Goal: Information Seeking & Learning: Learn about a topic

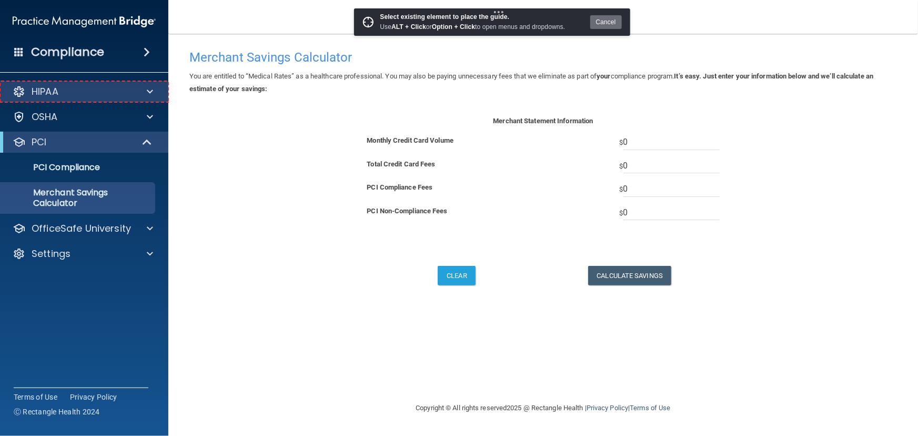
click at [94, 98] on div "HIPAA" at bounding box center [84, 91] width 169 height 21
click at [143, 99] on div "HIPAA" at bounding box center [84, 91] width 169 height 21
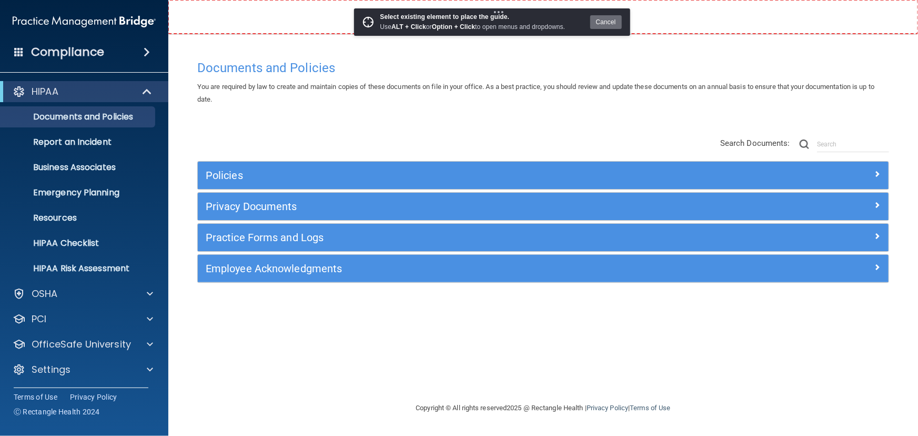
click at [241, 24] on nav "Toggle navigation Jenna Mowbray jmowbray@rectanglehealth.com Manage My Enterpri…" at bounding box center [543, 17] width 750 height 34
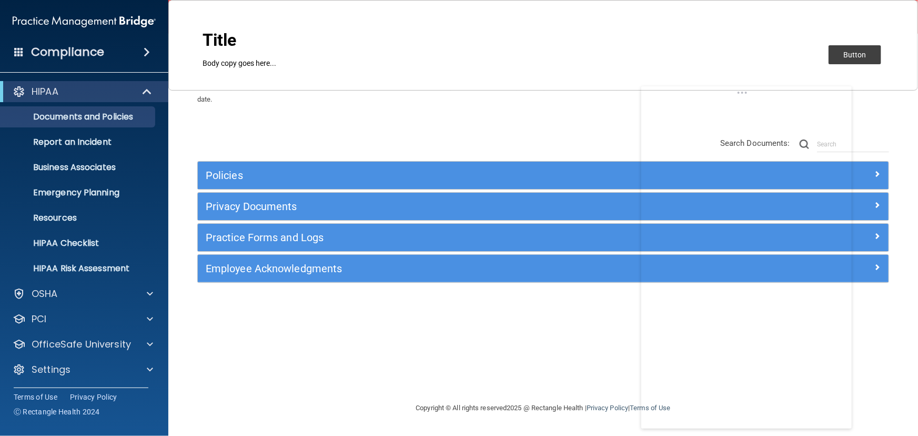
drag, startPoint x: 156, startPoint y: 16, endPoint x: 789, endPoint y: 94, distance: 637.6
click at [789, 94] on body "Compliance HIPAA Documents and Policies Report an Incident Business Associates …" at bounding box center [459, 218] width 918 height 436
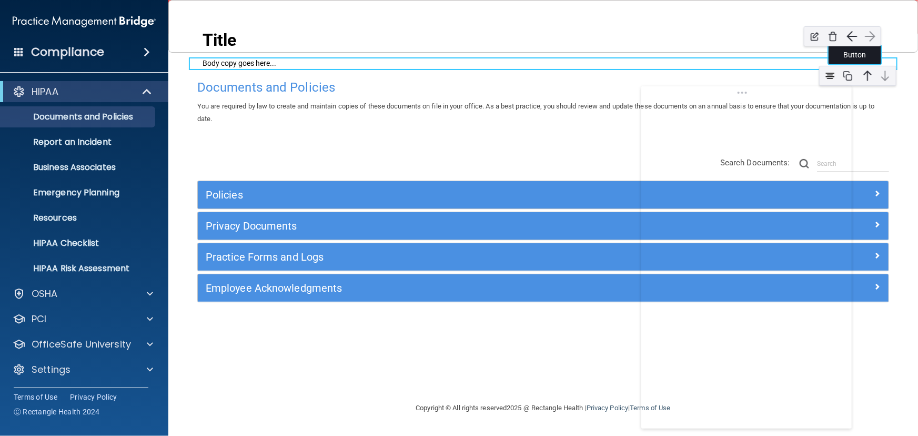
click at [878, 54] on button "Button" at bounding box center [854, 54] width 53 height 19
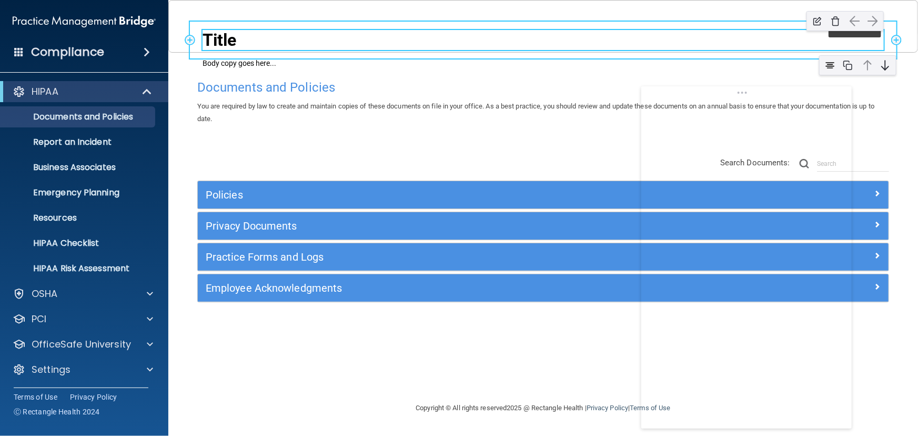
click at [228, 42] on h2 "Title" at bounding box center [543, 40] width 681 height 20
click at [218, 38] on h2 "Title" at bounding box center [543, 40] width 681 height 20
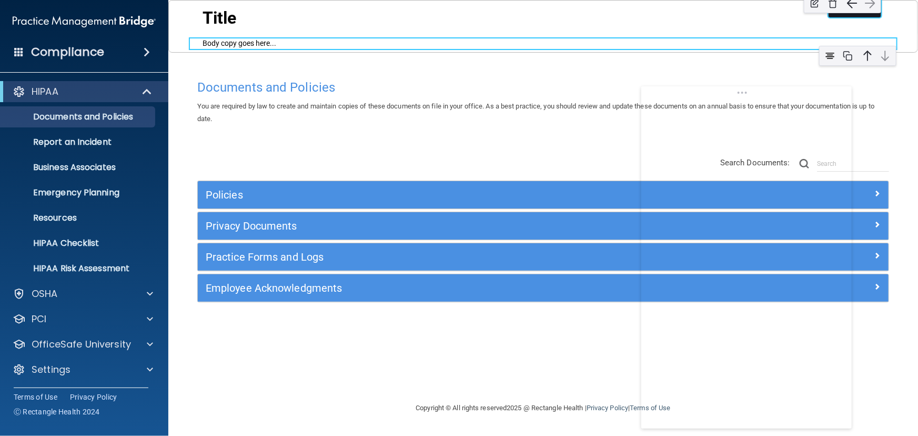
click at [863, 13] on div "button" at bounding box center [842, 3] width 88 height 31
click at [246, 42] on div at bounding box center [241, 29] width 88 height 31
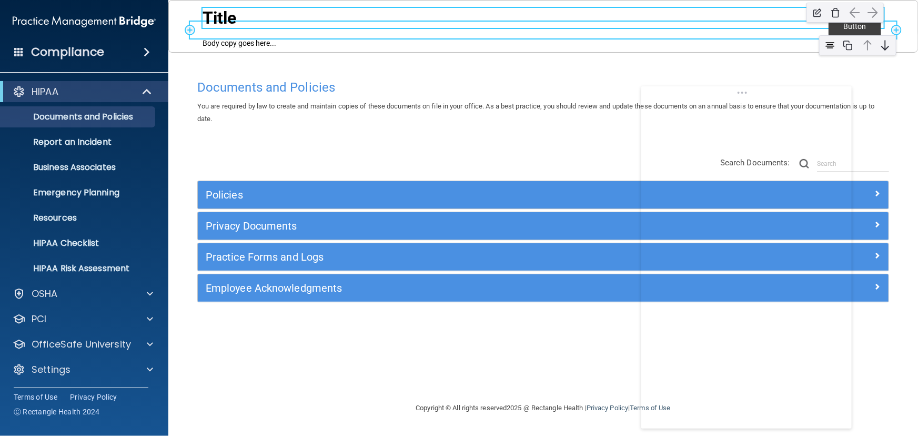
click at [221, 17] on h2 "Title" at bounding box center [543, 18] width 681 height 20
click at [250, 17] on h2 "Earn $100" at bounding box center [543, 18] width 681 height 20
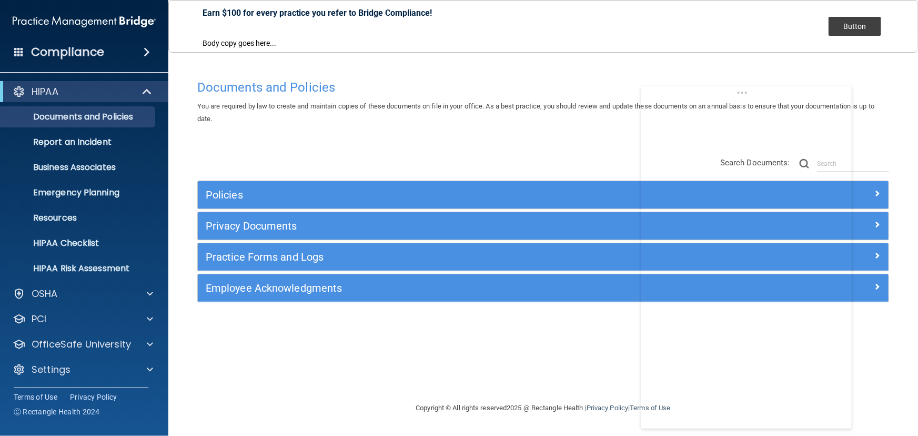
click at [181, 42] on div "Add Row Earn $100 for every practice you refer to Bridge Compliance! Add Column…" at bounding box center [543, 26] width 750 height 53
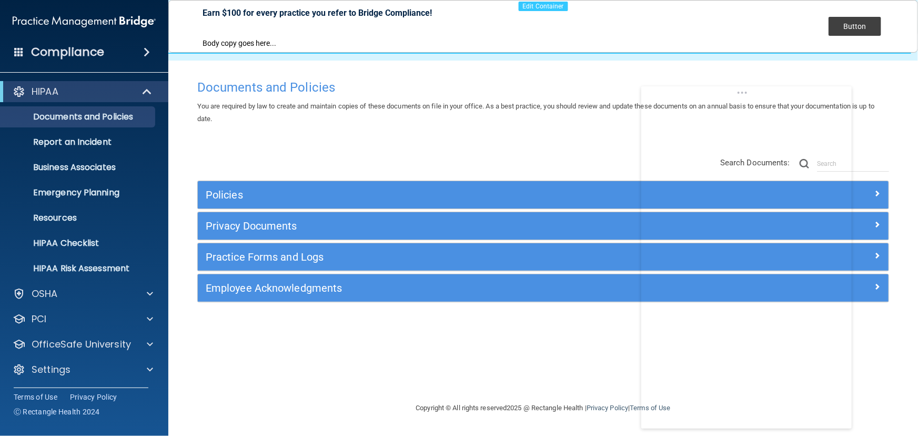
click at [509, 53] on div at bounding box center [535, 34] width 765 height 68
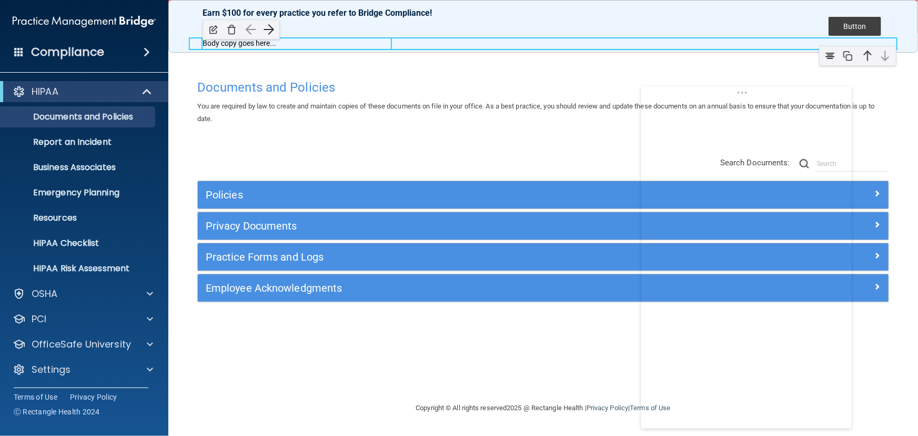
click at [256, 47] on p "Body copy goes here..." at bounding box center [297, 43] width 188 height 11
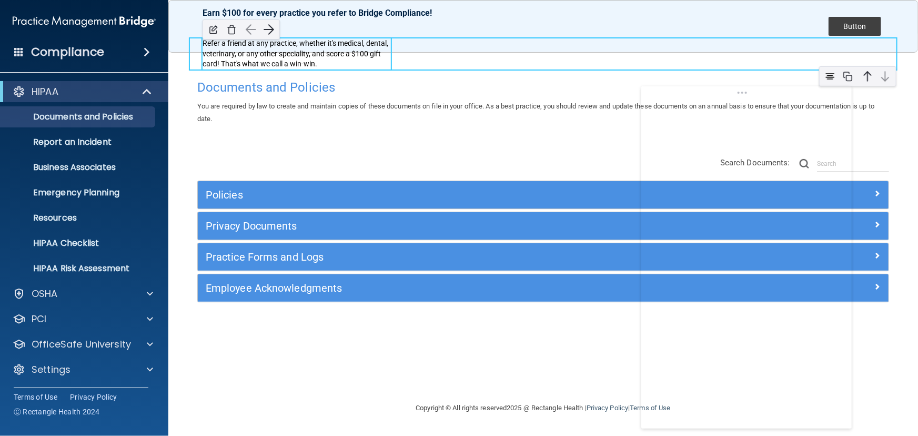
click at [319, 55] on p "Refer a friend at any practice, whether it's medical, dental, veterinary, or an…" at bounding box center [297, 53] width 188 height 31
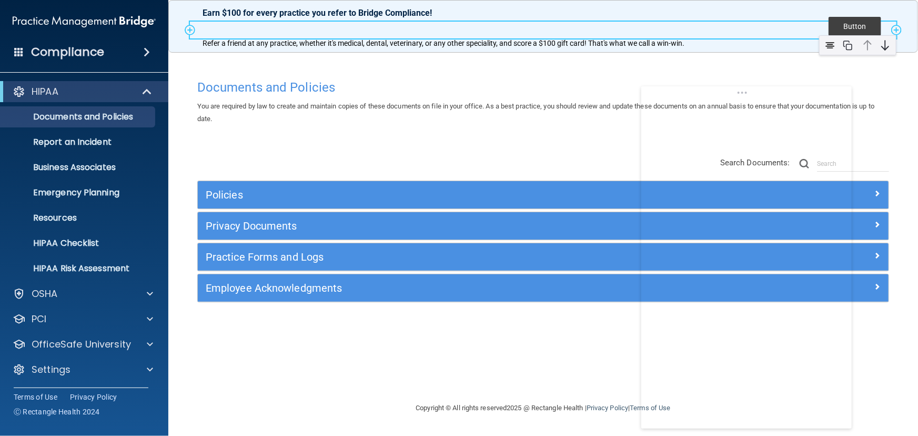
click at [503, 32] on div "Earn $100 for every practice you refer to Bridge Compliance! Add Column Add Col…" at bounding box center [543, 30] width 706 height 17
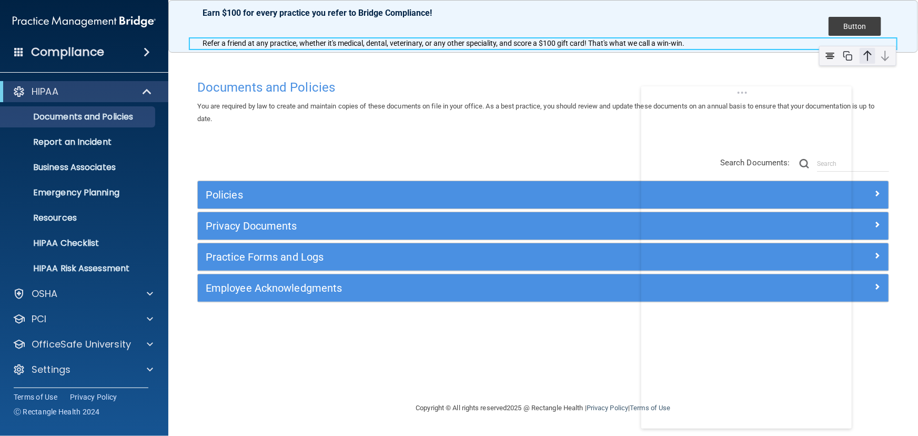
click at [862, 53] on img at bounding box center [867, 56] width 16 height 16
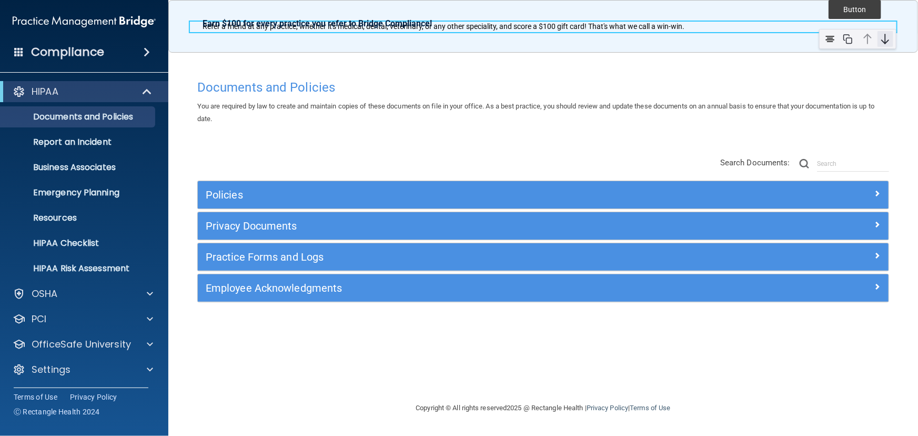
click at [885, 43] on img at bounding box center [885, 39] width 16 height 16
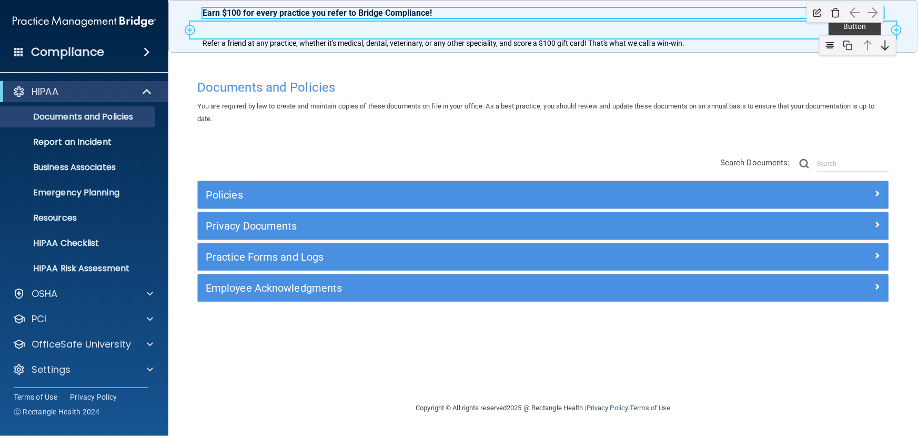
click at [397, 11] on p "Earn $100 for every practice you refer to Bridge Compliance!" at bounding box center [543, 13] width 681 height 10
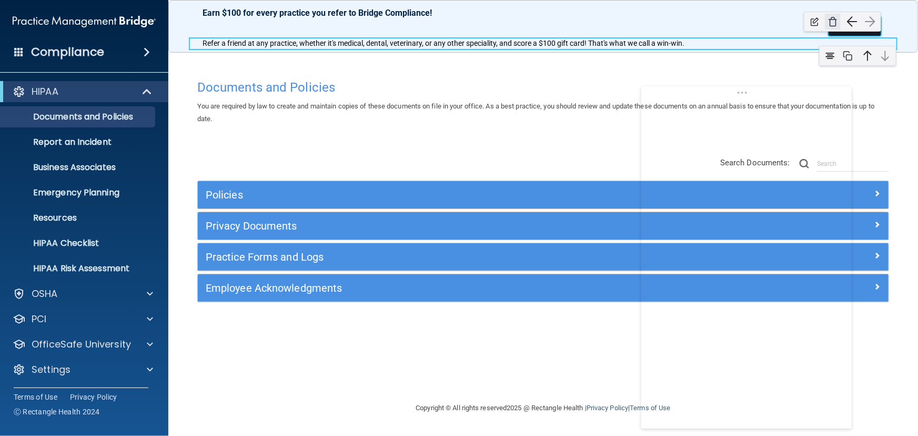
click at [836, 27] on img "button" at bounding box center [833, 22] width 16 height 16
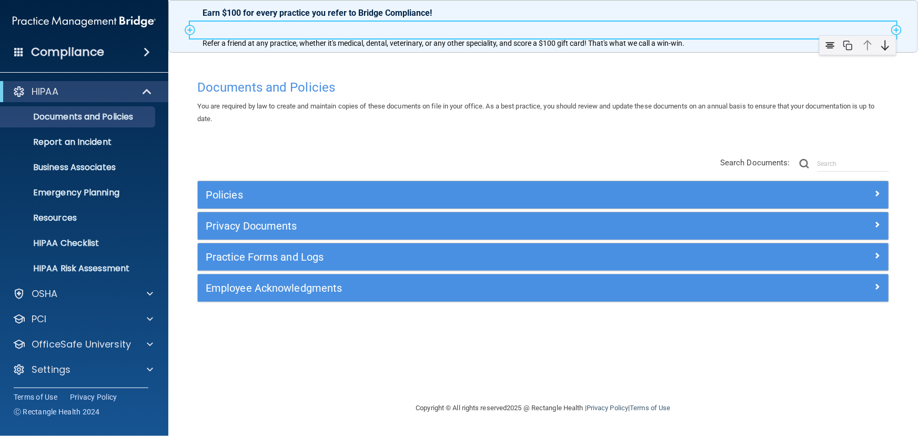
click at [563, 25] on div "Earn $100 for every practice you refer to Bridge Compliance! Add Column Add Col…" at bounding box center [543, 30] width 706 height 17
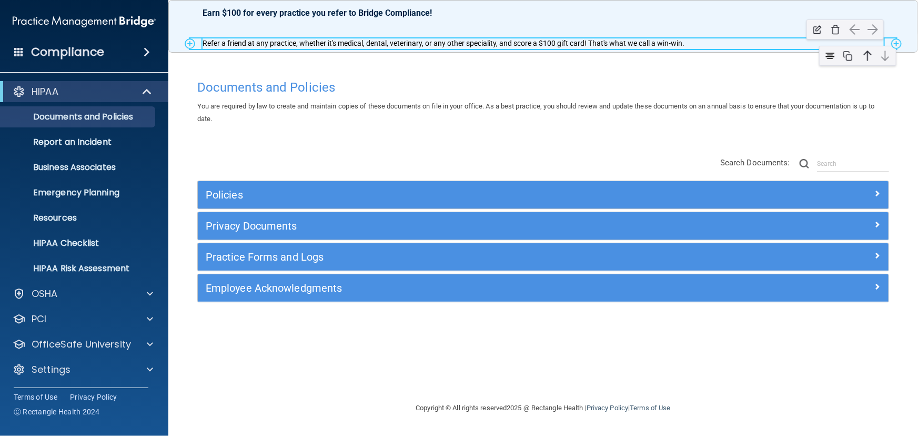
click at [531, 47] on p "Refer a friend at any practice, whether it's medical, dental, veterinary, or an…" at bounding box center [543, 43] width 681 height 11
click at [464, 46] on p "Refer a friend at any practice, whether it's medical, dental, veterinary, or an…" at bounding box center [543, 43] width 681 height 11
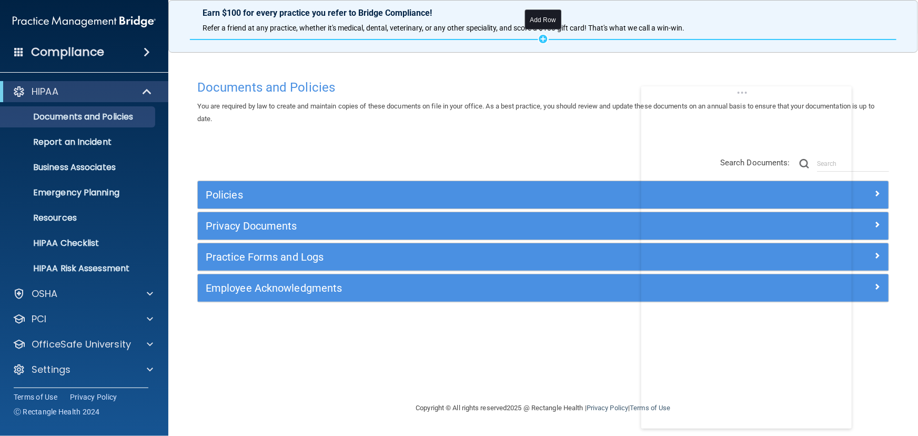
click at [541, 40] on div "Add Row" at bounding box center [543, 39] width 11 height 11
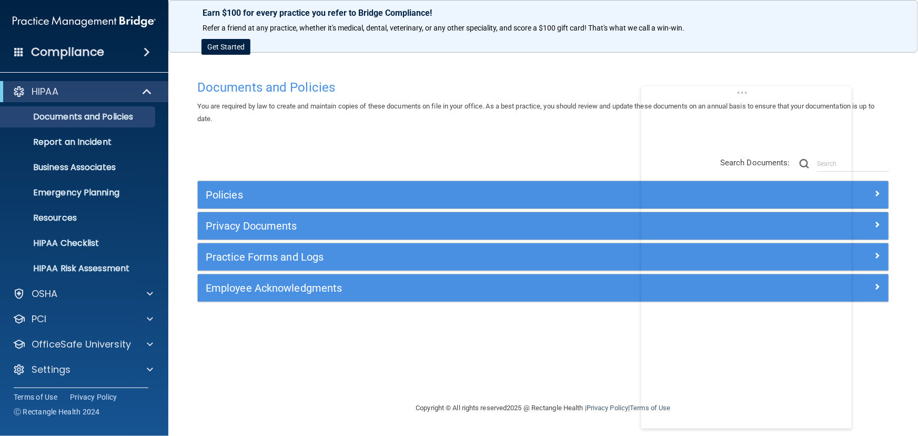
click at [179, 52] on div "Add Row Earn $100 for every practice you refer to Bridge Compliance! Add Column…" at bounding box center [543, 26] width 750 height 53
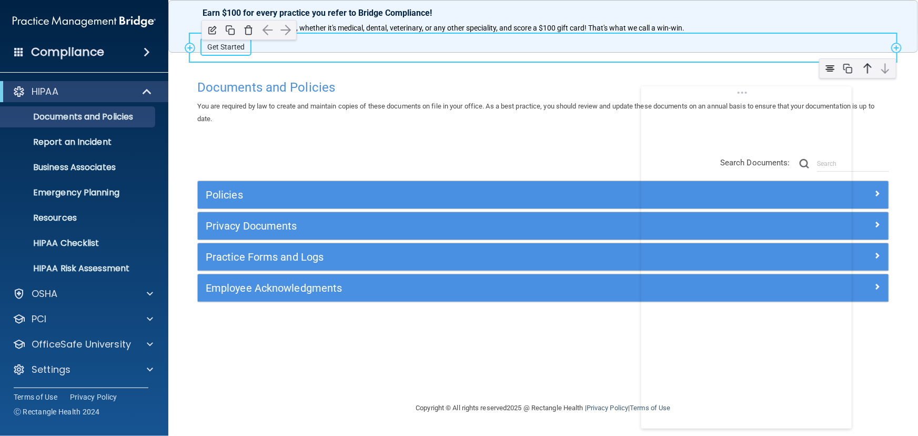
click at [222, 50] on button "Get Started" at bounding box center [225, 47] width 49 height 16
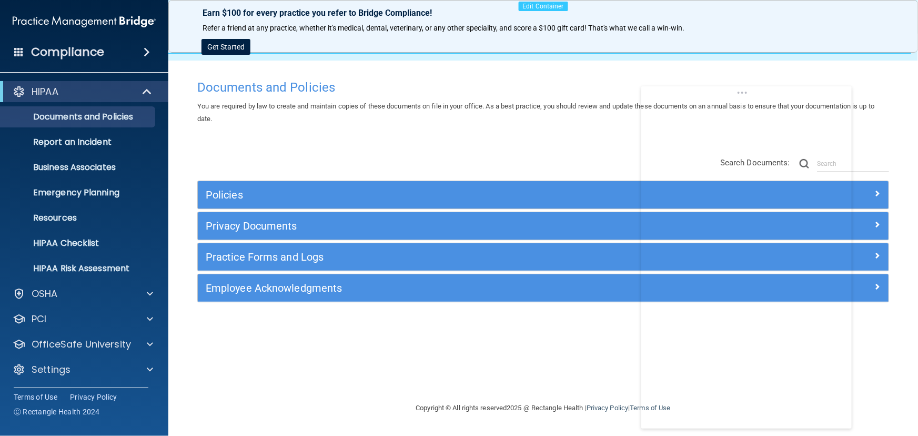
click at [175, 57] on div at bounding box center [535, 34] width 765 height 68
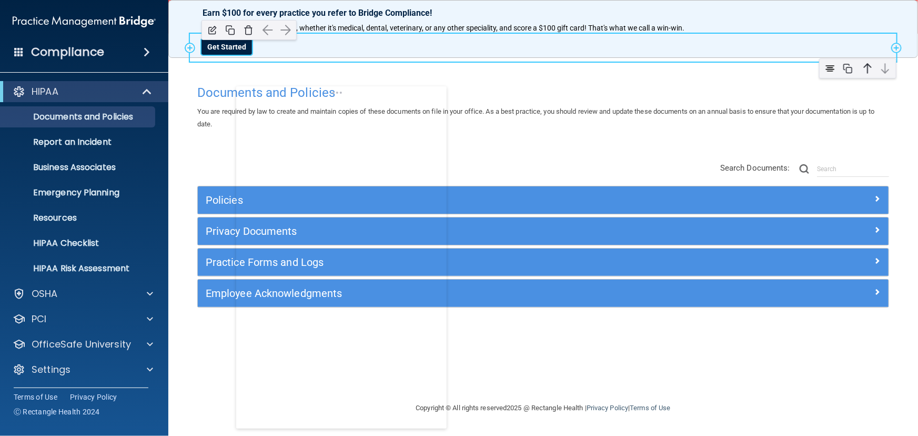
click at [225, 47] on button "Get Started" at bounding box center [226, 47] width 50 height 16
click at [247, 29] on img "button" at bounding box center [248, 30] width 16 height 16
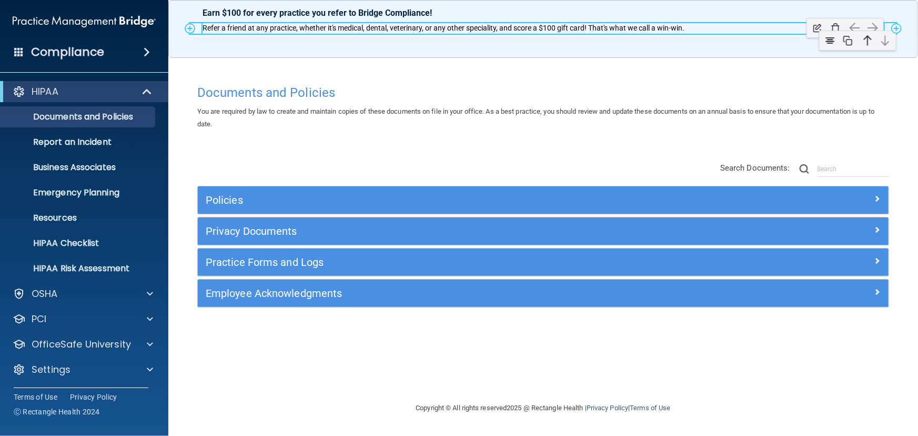
click at [694, 30] on p "Refer a friend at any practice, whether it's medical, dental, veterinary, or an…" at bounding box center [543, 28] width 681 height 11
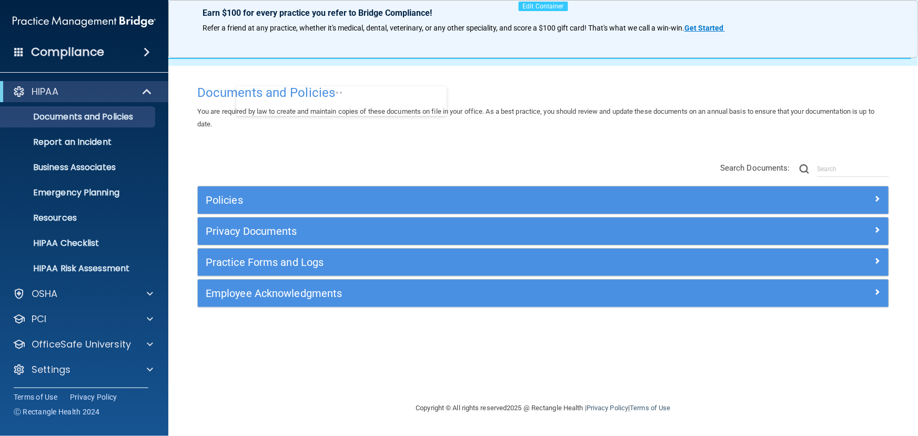
click at [315, 63] on div at bounding box center [535, 37] width 765 height 74
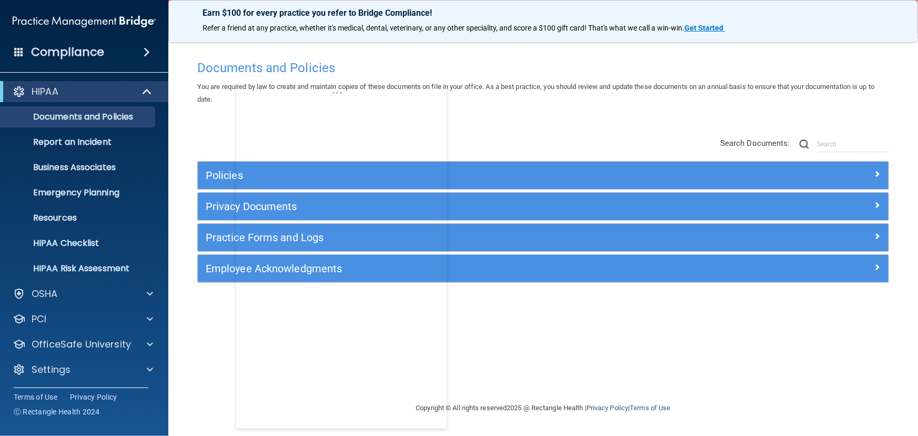
click at [542, 110] on div "Documents and Policies You are required by law to create and maintain copies of…" at bounding box center [542, 228] width 707 height 347
drag, startPoint x: 368, startPoint y: 101, endPoint x: 770, endPoint y: 87, distance: 401.6
click at [770, 87] on body "Compliance HIPAA Documents and Policies Report an Incident Business Associates …" at bounding box center [459, 218] width 918 height 436
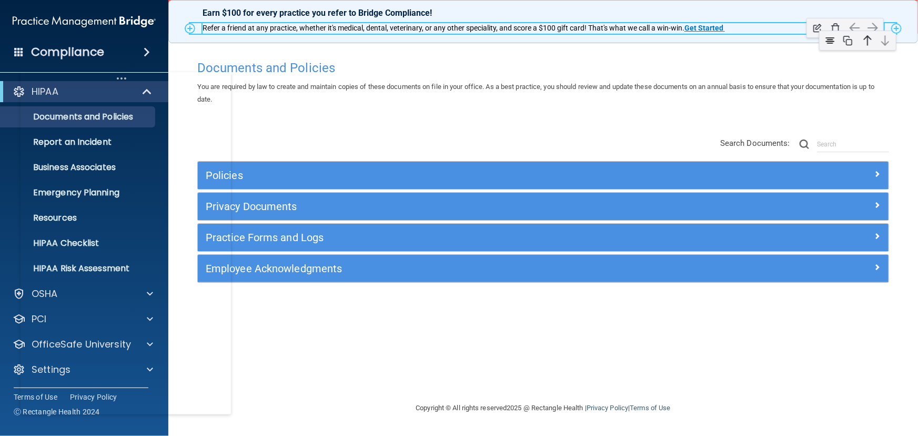
click at [703, 27] on strong "Get Started" at bounding box center [703, 28] width 39 height 8
click at [524, 26] on span "Refer a friend at any practice, whether it's medical, dental, or any other spec…" at bounding box center [426, 28] width 447 height 8
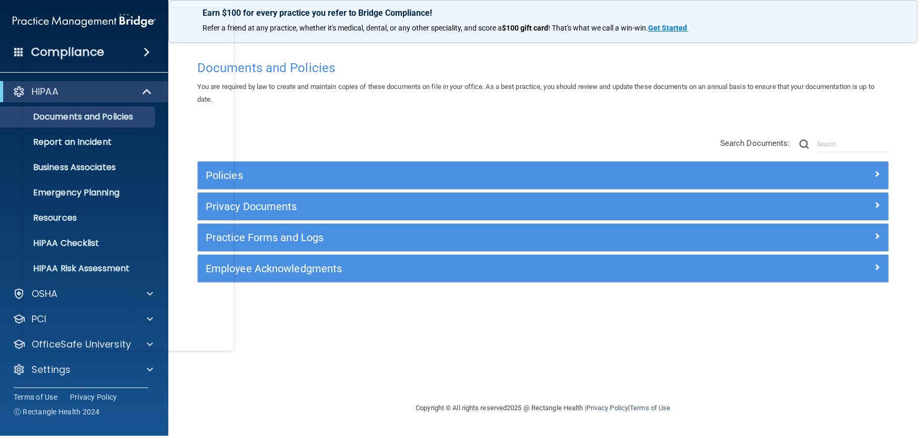
drag, startPoint x: 167, startPoint y: 93, endPoint x: 171, endPoint y: 13, distance: 79.5
click at [170, 13] on body "Compliance HIPAA Documents and Policies Report an Incident Business Associates …" at bounding box center [459, 218] width 918 height 436
click at [115, 147] on p "Report an Incident" at bounding box center [79, 142] width 144 height 11
drag, startPoint x: 140, startPoint y: 35, endPoint x: 605, endPoint y: 33, distance: 465.5
click at [605, 32] on body "Compliance HIPAA Documents and Policies Report an Incident Business Associates …" at bounding box center [459, 218] width 918 height 436
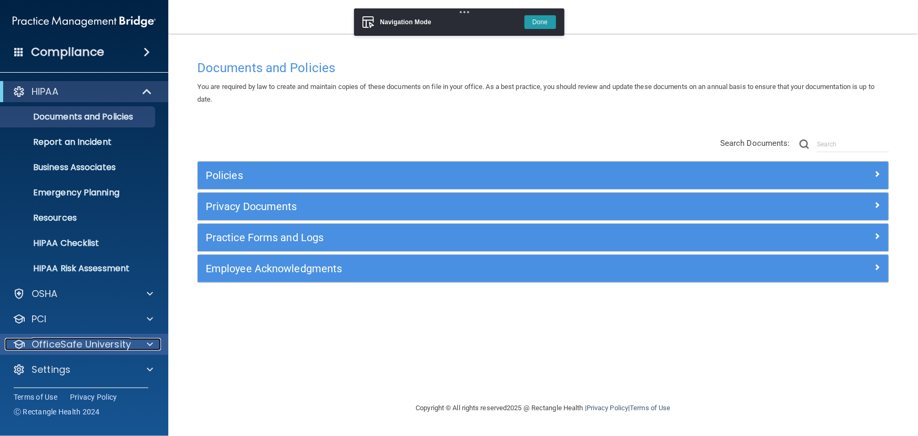
click at [118, 338] on p "OfficeSafe University" at bounding box center [81, 344] width 99 height 13
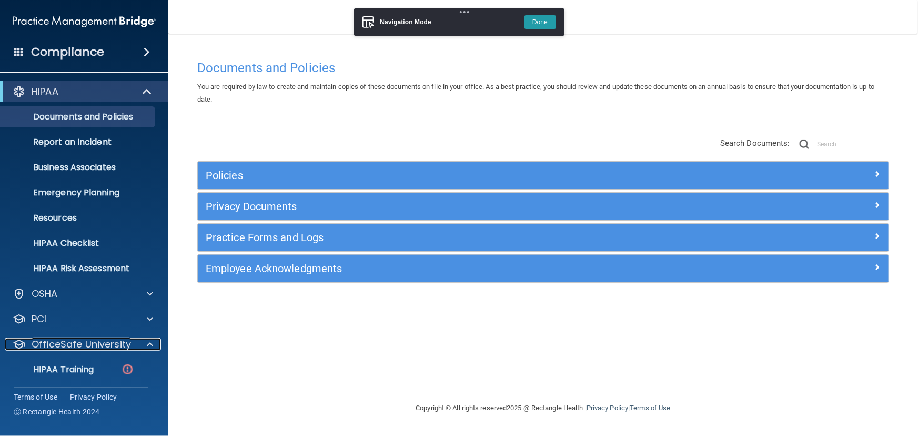
scroll to position [76, 0]
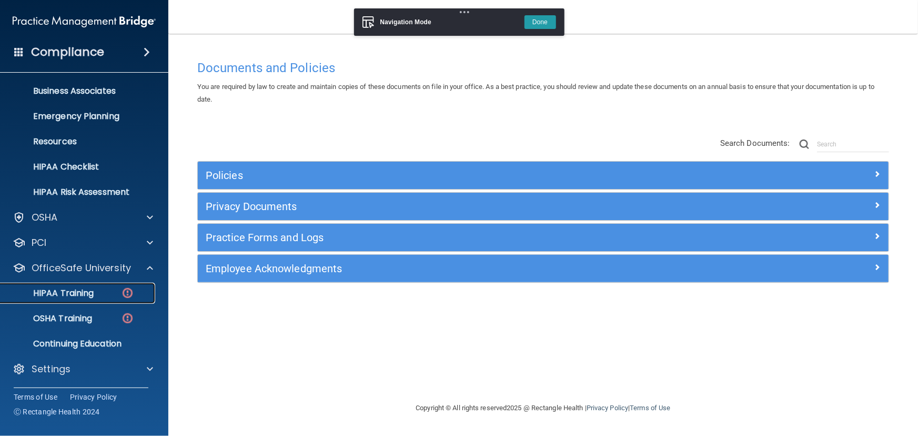
click at [98, 297] on div "HIPAA Training" at bounding box center [79, 293] width 144 height 11
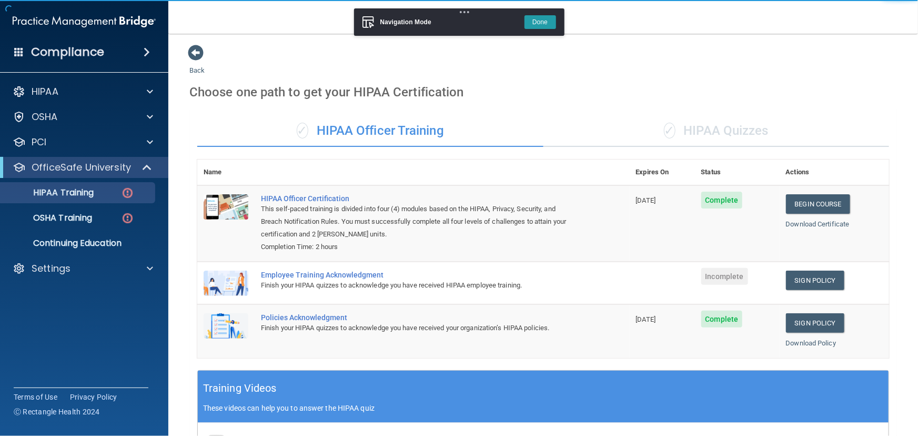
click at [536, 25] on button "Done" at bounding box center [540, 22] width 32 height 14
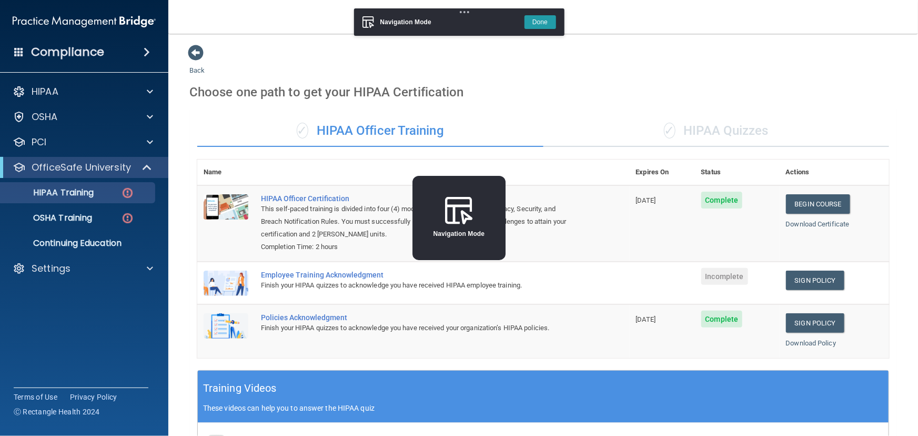
click at [711, 131] on div "✓ HIPAA Quizzes" at bounding box center [716, 131] width 346 height 32
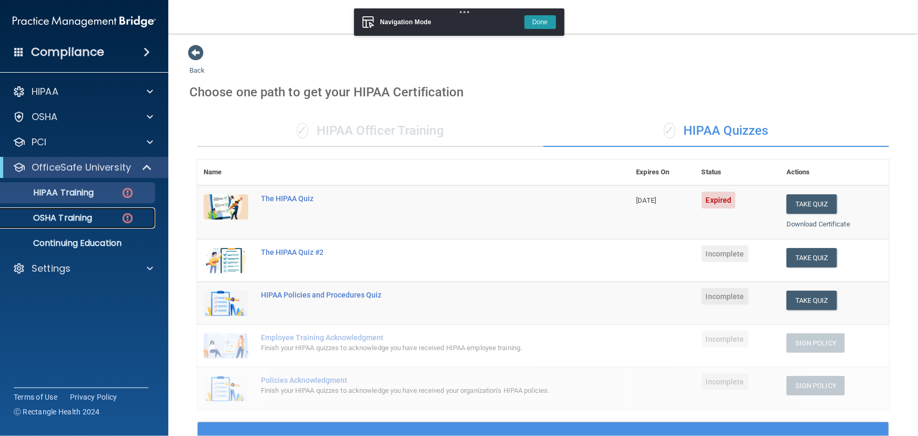
click at [84, 213] on p "OSHA Training" at bounding box center [49, 218] width 85 height 11
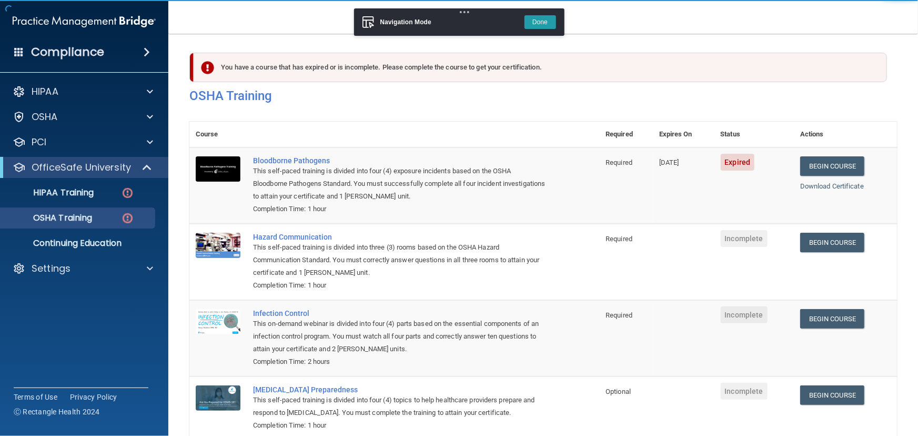
click at [537, 27] on button "Done" at bounding box center [540, 22] width 32 height 14
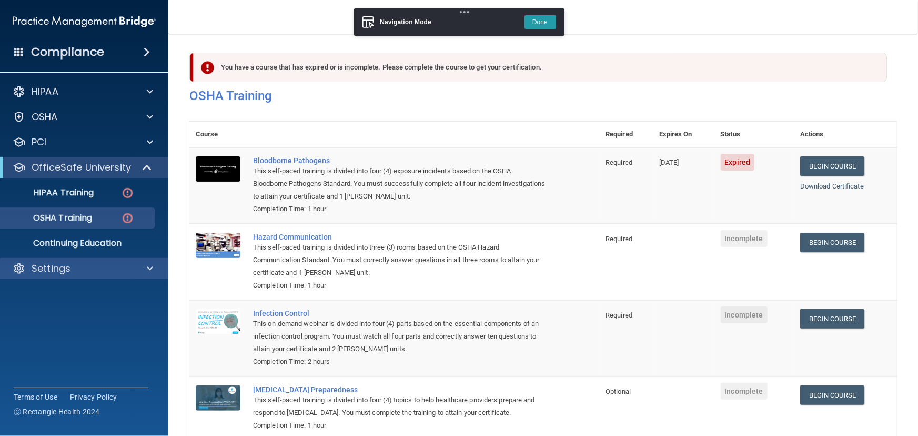
click at [114, 259] on div "Settings" at bounding box center [84, 268] width 169 height 21
click at [154, 271] on div at bounding box center [148, 268] width 26 height 13
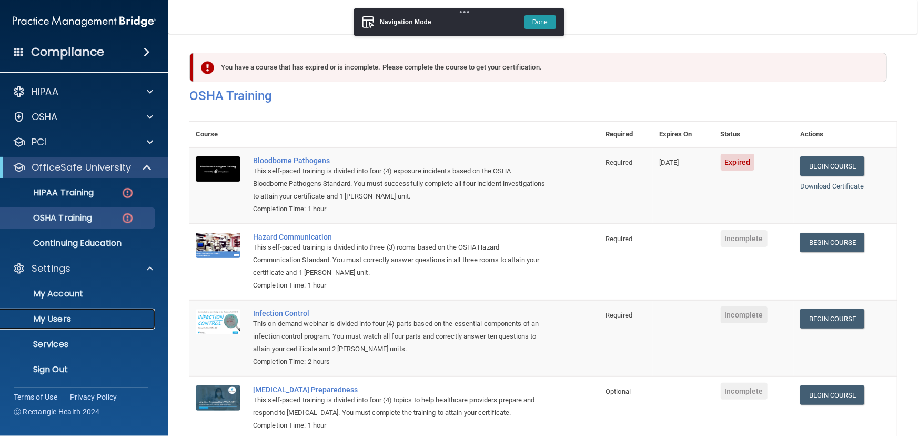
click at [79, 319] on p "My Users" at bounding box center [79, 318] width 144 height 11
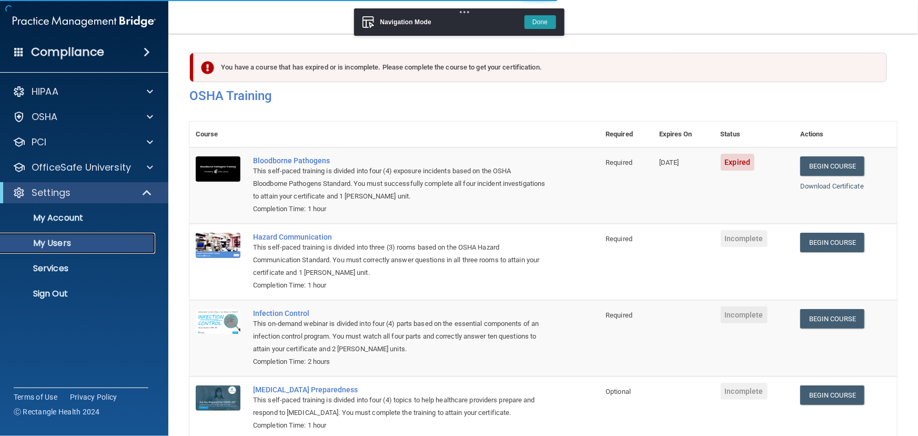
select select "20"
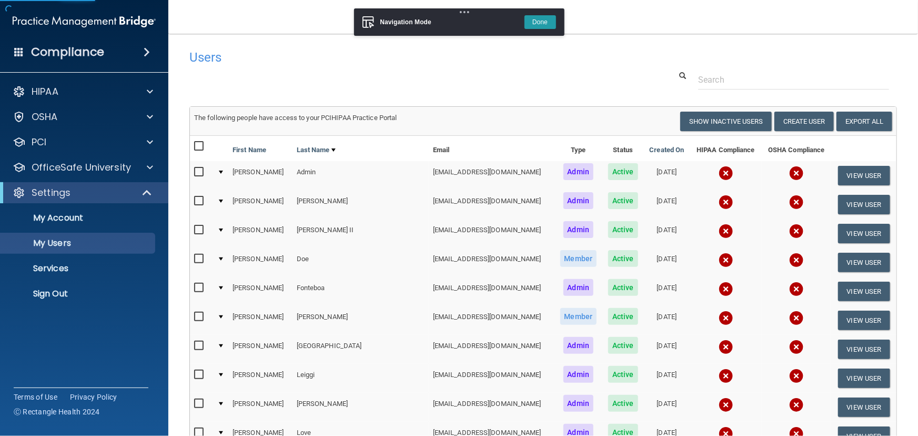
click at [543, 22] on button "Done" at bounding box center [540, 22] width 32 height 14
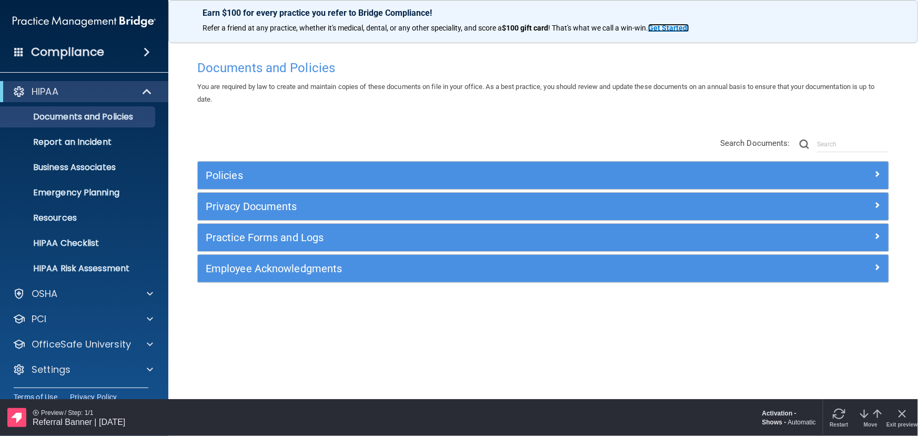
click at [674, 29] on strong "Get Started" at bounding box center [667, 28] width 39 height 8
